Goal: Transaction & Acquisition: Purchase product/service

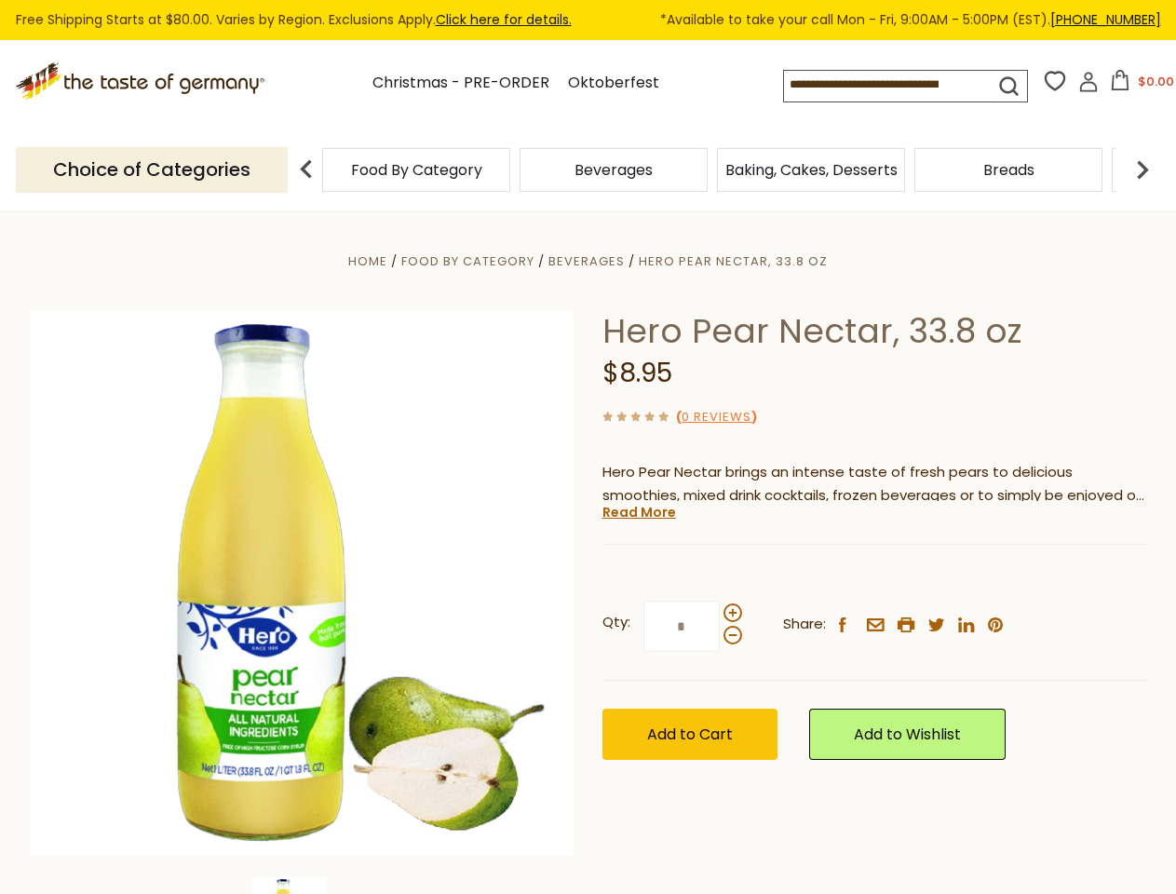
click at [588, 447] on div "Home Food By Category [GEOGRAPHIC_DATA] Hero Pear Nectar, 33.8 oz Hero Pear Nec…" at bounding box center [589, 608] width 1146 height 717
click at [892, 86] on input at bounding box center [873, 84] width 178 height 26
click at [1139, 86] on button "$0.00" at bounding box center [1142, 84] width 79 height 28
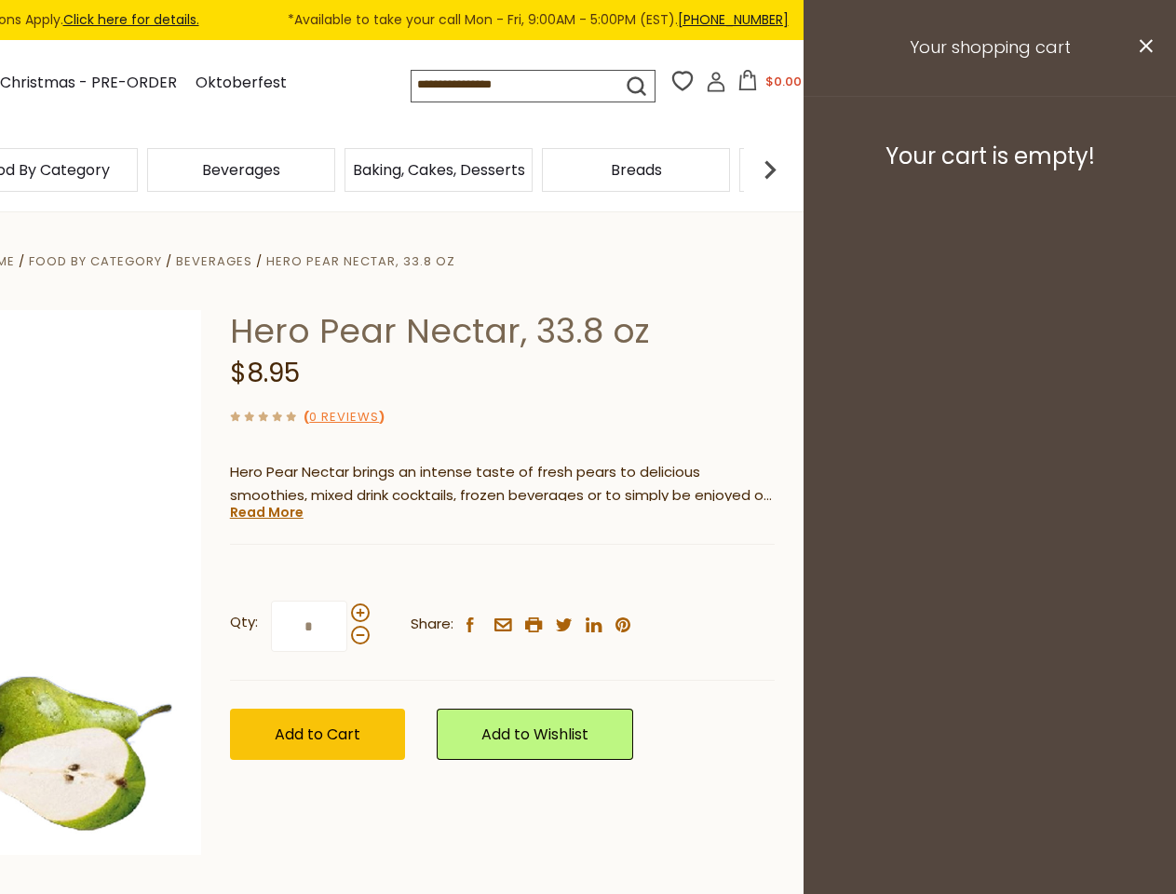
click at [340, 170] on div "Beverages" at bounding box center [240, 170] width 197 height 44
click at [138, 170] on div "Beverages" at bounding box center [44, 170] width 188 height 44
click at [1143, 170] on h3 "Your cart is empty!" at bounding box center [990, 156] width 326 height 28
click at [588, 553] on div "Hero Pear Nectar, 33.8 oz $8.95 ( 0 Reviews ) Hero Pear Nectar brings an intens…" at bounding box center [502, 556] width 545 height 492
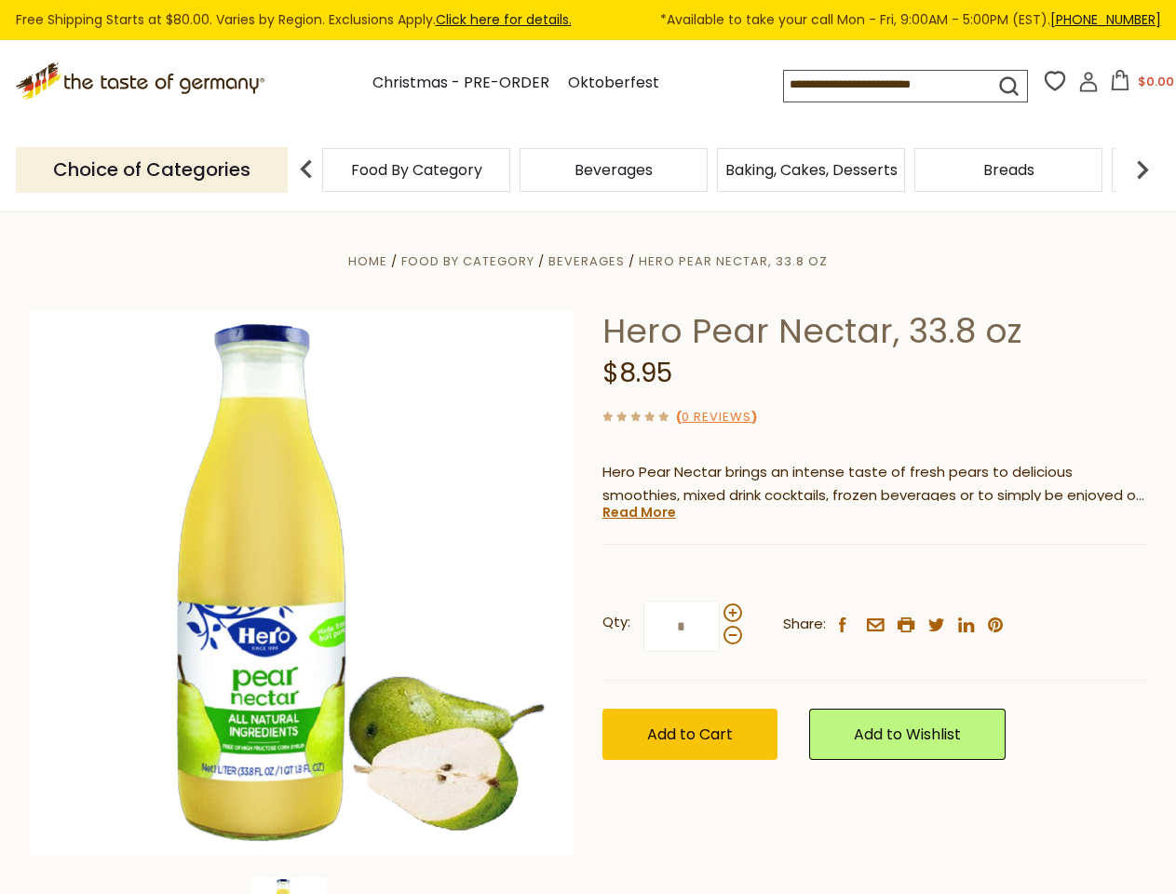
click at [302, 886] on div "Home Food By Category [GEOGRAPHIC_DATA] Hero Pear Nectar, 33.8 oz Hero Pear Nec…" at bounding box center [589, 608] width 1146 height 717
click at [638, 512] on link "Read More" at bounding box center [640, 512] width 74 height 19
